Goal: Task Accomplishment & Management: Manage account settings

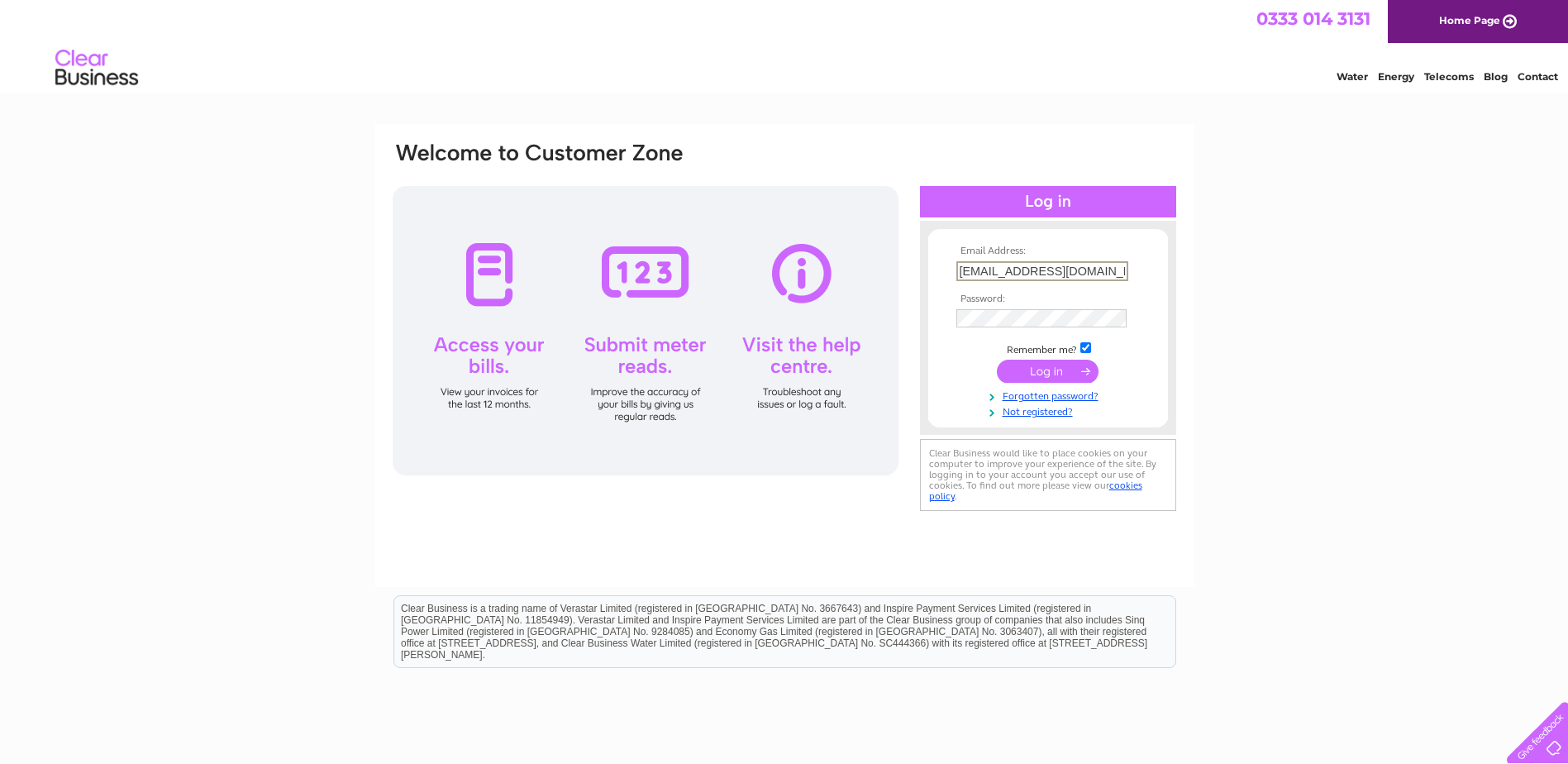
click at [1101, 272] on input "[EMAIL_ADDRESS][DOMAIN_NAME]" at bounding box center [1042, 271] width 172 height 20
type input "m"
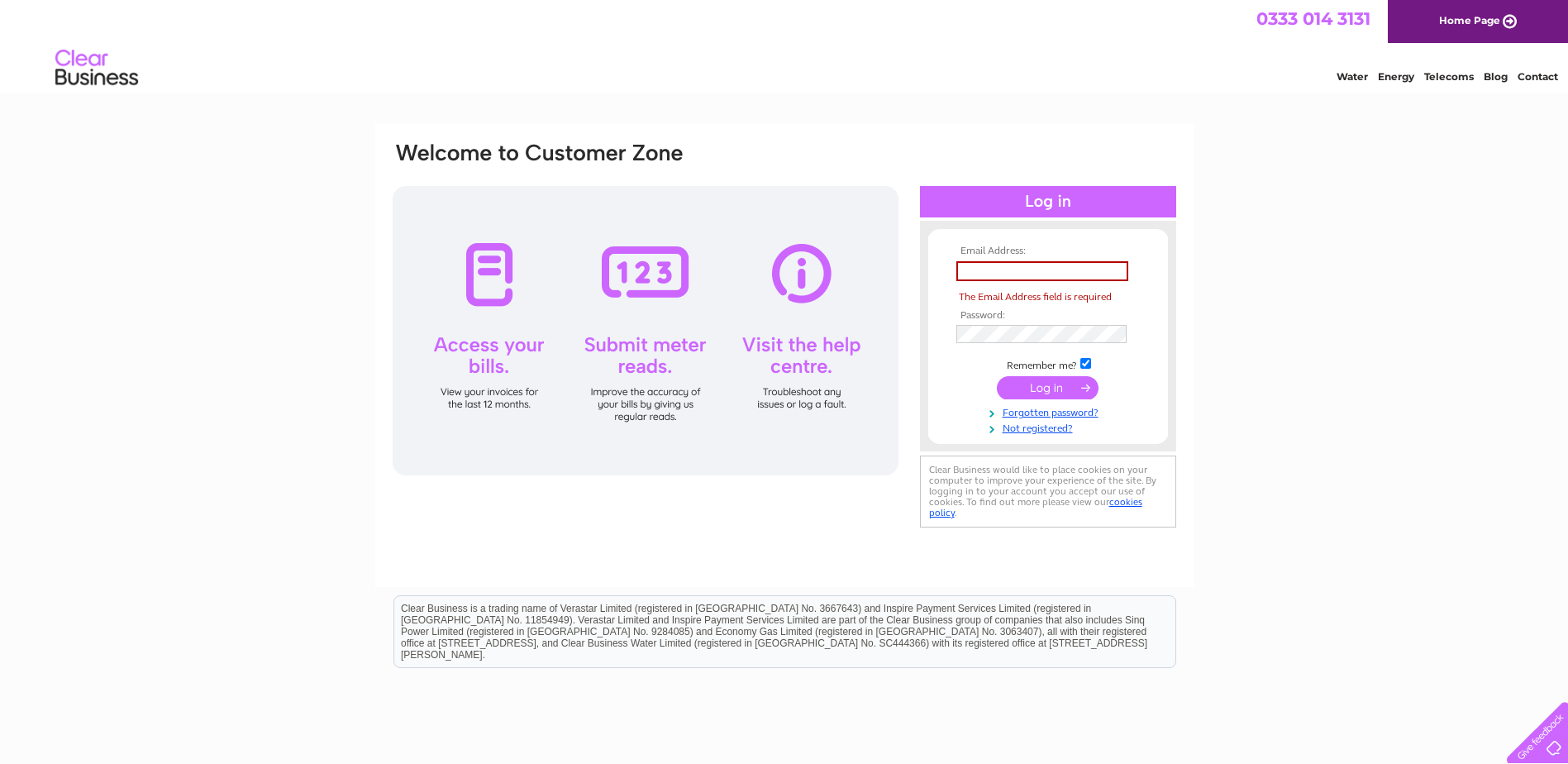
click at [1421, 552] on div "Email Address: The Email Address field is required Password:" at bounding box center [784, 497] width 1568 height 746
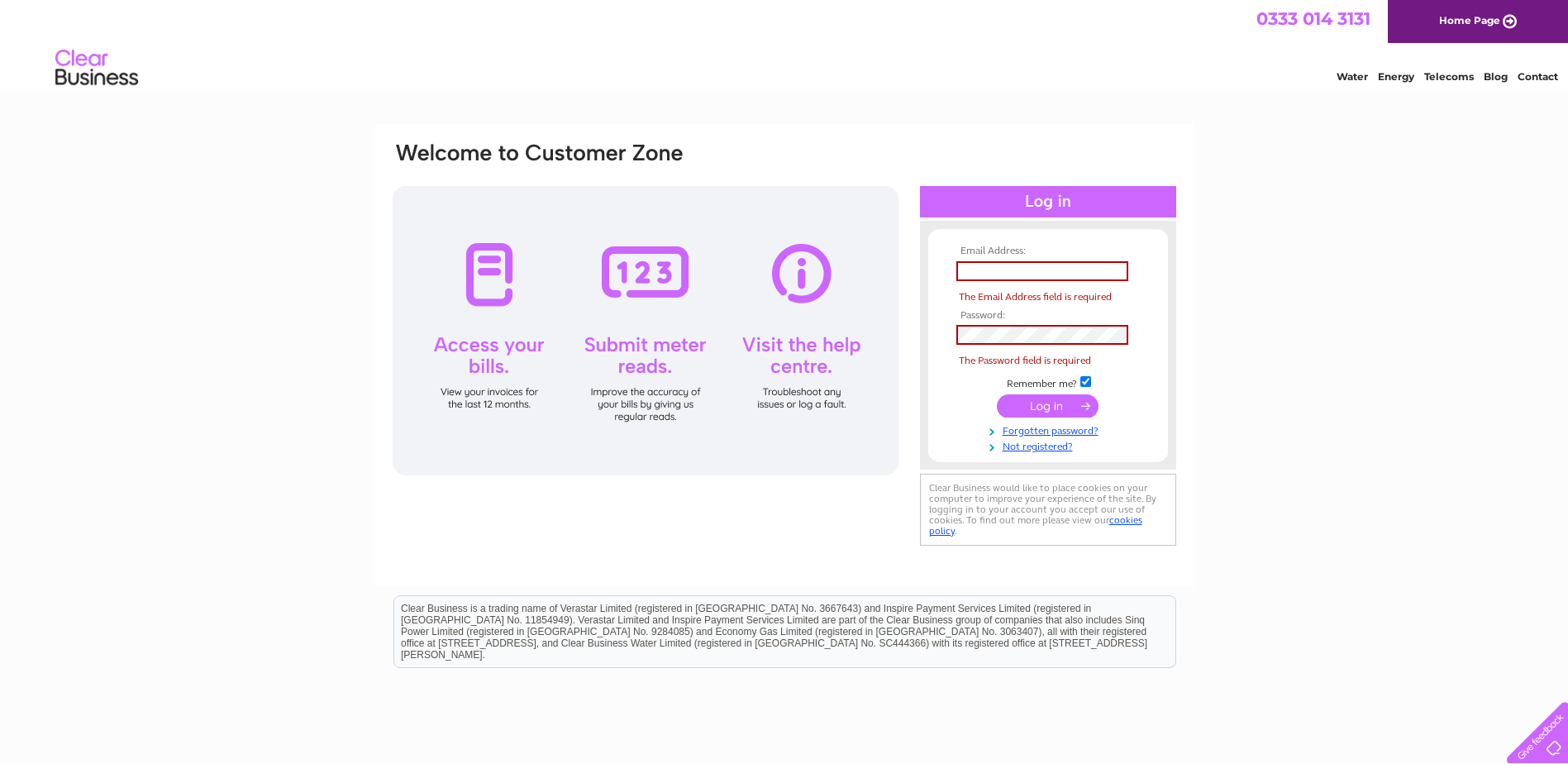
click at [1320, 581] on div "Email Address: The Email Address field is required Password:" at bounding box center [784, 497] width 1568 height 746
paste input "[EMAIL_ADDRESS][DOMAIN_NAME]"
type input "[EMAIL_ADDRESS][DOMAIN_NAME]"
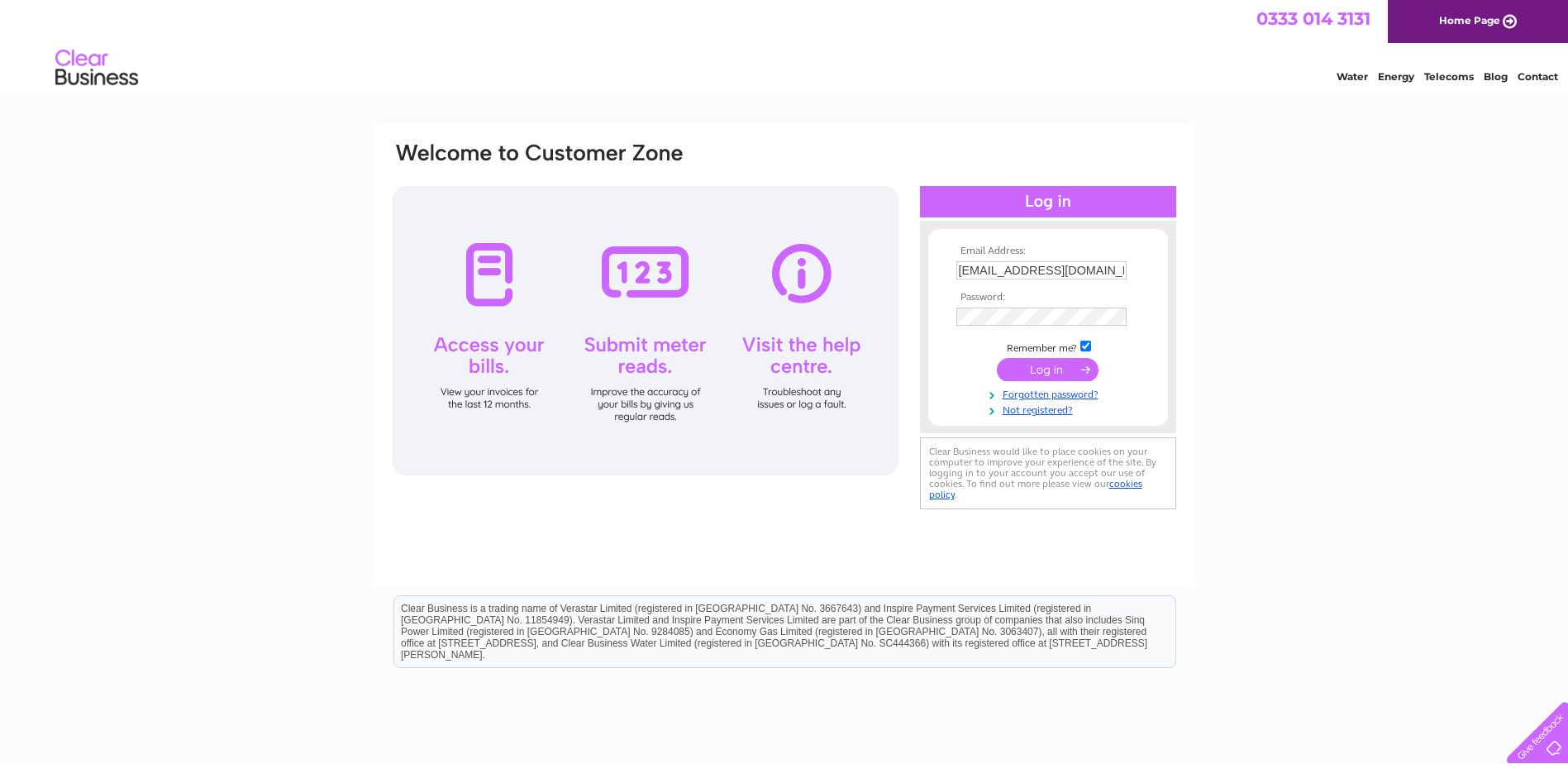
click at [824, 535] on div "Email Address: [EMAIL_ADDRESS][DOMAIN_NAME] Password:" at bounding box center [784, 355] width 818 height 463
click at [1049, 367] on input "submit" at bounding box center [1048, 369] width 102 height 23
